Goal: Task Accomplishment & Management: Manage account settings

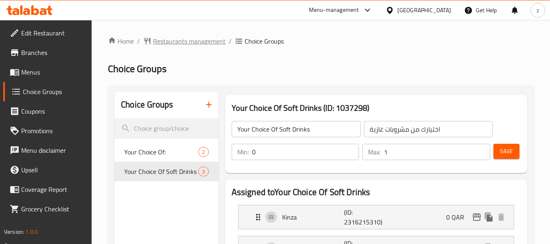
click at [195, 42] on span "Restaurants management" at bounding box center [189, 41] width 72 height 10
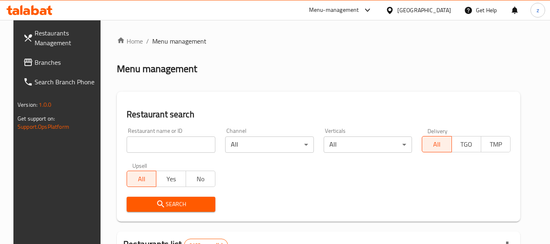
click at [42, 62] on span "Branches" at bounding box center [67, 62] width 64 height 10
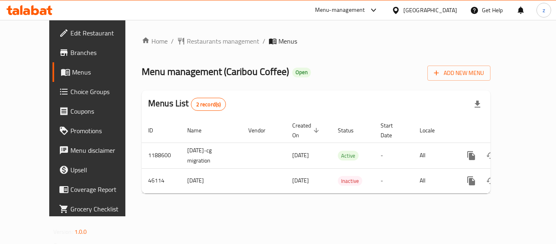
click at [70, 94] on span "Choice Groups" at bounding box center [102, 92] width 65 height 10
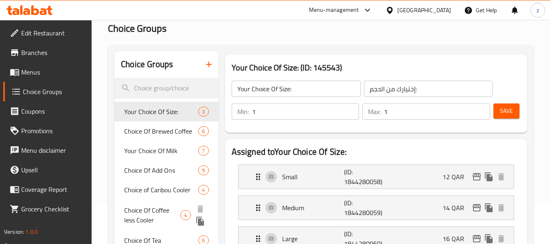
scroll to position [41, 0]
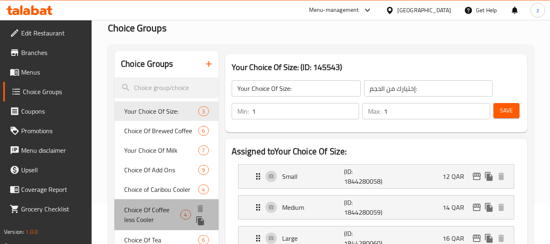
click at [160, 220] on span "Choice Of Coffee less Cooler" at bounding box center [152, 215] width 56 height 20
type input "Choice Of Coffee less Cooler"
type input "اختيار مبرد أقل قهوة"
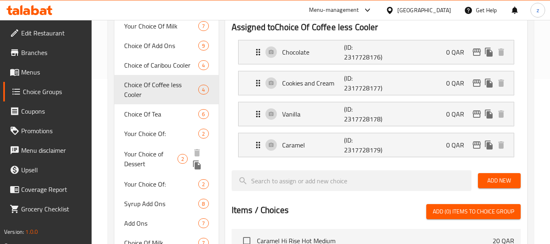
scroll to position [204, 0]
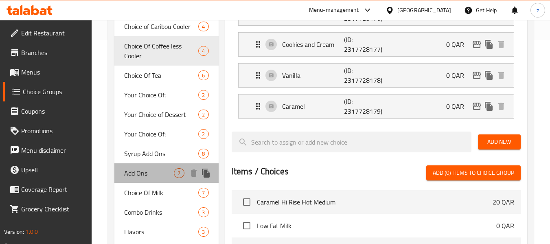
click at [145, 177] on span "Add Ons" at bounding box center [149, 173] width 50 height 10
type input "Add Ons"
type input "إضافات"
type input "0"
type input "7"
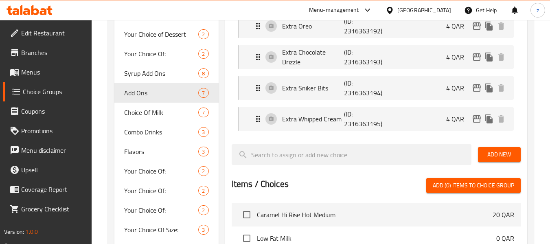
scroll to position [244, 0]
